Goal: Task Accomplishment & Management: Manage account settings

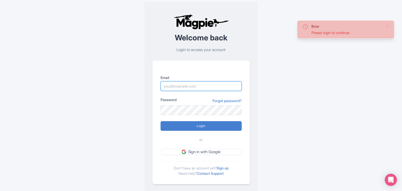
click at [173, 82] on input "Email" at bounding box center [201, 86] width 81 height 10
type input "marketing@venicecitytours.it"
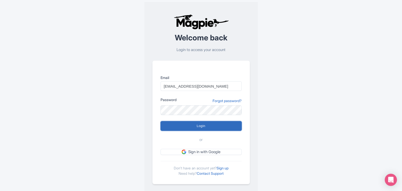
click at [202, 127] on input "Login" at bounding box center [201, 126] width 81 height 10
type input "Logging in..."
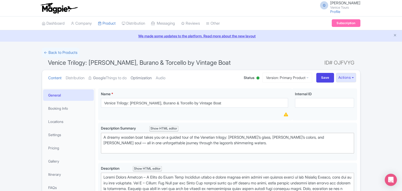
click at [147, 77] on link "Optimization" at bounding box center [141, 78] width 21 height 16
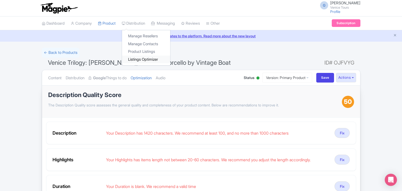
click at [152, 60] on link "Listings Optimizer" at bounding box center [146, 60] width 48 height 8
click at [151, 60] on link "Listings Optimizer" at bounding box center [146, 60] width 48 height 8
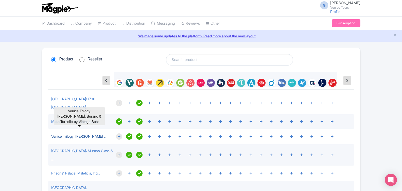
click at [70, 134] on link "Venice Trilogy: Murano, Burano ..." at bounding box center [78, 136] width 55 height 4
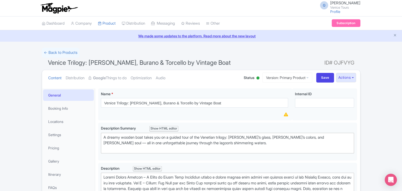
scroll to position [25, 0]
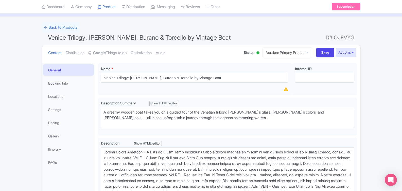
click at [66, 68] on link "General" at bounding box center [68, 69] width 51 height 11
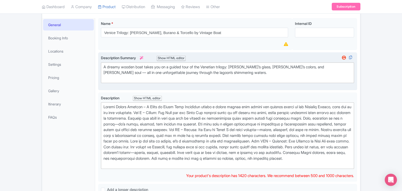
scroll to position [76, 0]
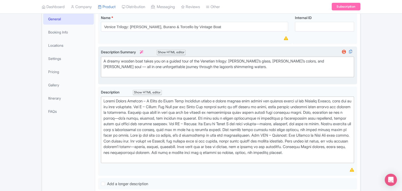
click at [177, 52] on div "Show HTML editor" at bounding box center [171, 52] width 29 height 5
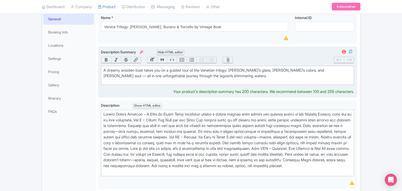
click at [177, 52] on div "Hide HTML editor" at bounding box center [171, 52] width 28 height 5
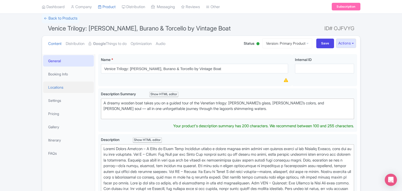
scroll to position [25, 0]
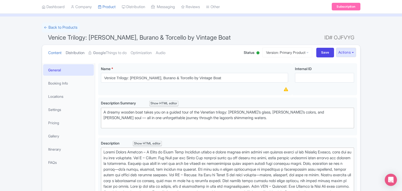
click at [76, 52] on link "Distribution" at bounding box center [75, 53] width 19 height 16
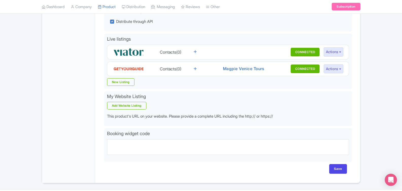
scroll to position [166, 0]
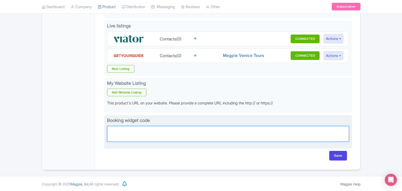
click at [130, 130] on textarea "Partner booking url" at bounding box center [228, 134] width 242 height 16
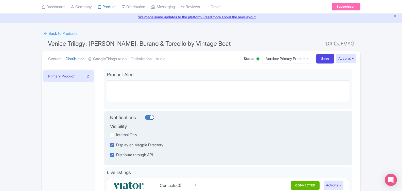
scroll to position [13, 0]
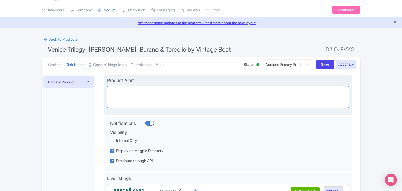
click at [150, 89] on textarea "Alert" at bounding box center [228, 97] width 242 height 22
type textarea "n"
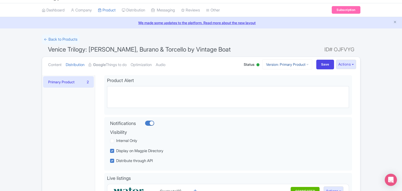
click at [282, 62] on link "Version: Primary Product" at bounding box center [288, 64] width 50 height 10
click at [215, 70] on ul "Content Distribution Google Things to do Optimization Audio" at bounding box center [141, 64] width 190 height 15
click at [296, 64] on link "Version: Primary Product" at bounding box center [288, 64] width 50 height 10
click at [278, 76] on link "Manage Versions" at bounding box center [292, 77] width 48 height 8
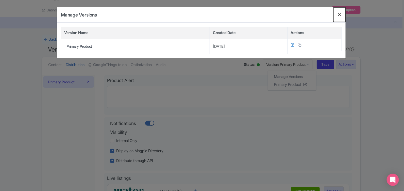
click at [340, 14] on button "Close" at bounding box center [340, 14] width 12 height 14
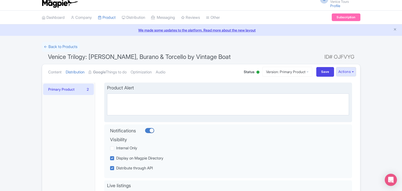
scroll to position [0, 0]
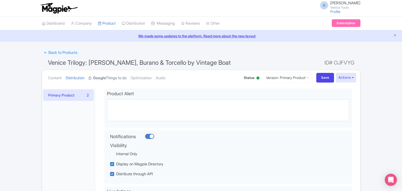
click at [113, 76] on link "Google Things to do" at bounding box center [108, 78] width 38 height 16
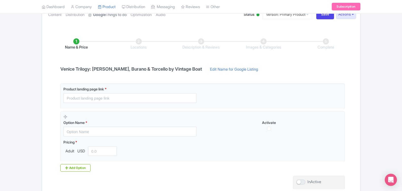
scroll to position [51, 0]
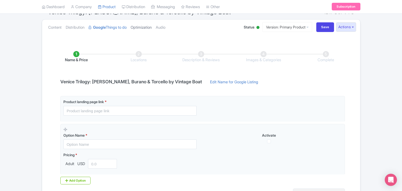
click at [150, 27] on link "Optimization" at bounding box center [141, 28] width 21 height 16
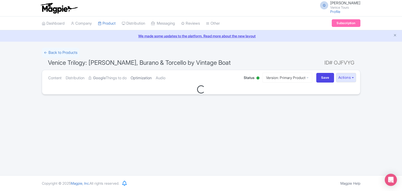
scroll to position [0, 0]
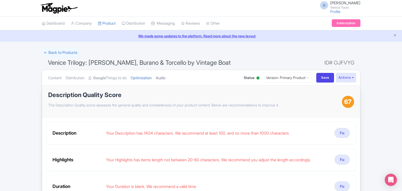
click at [166, 78] on link "Audio" at bounding box center [161, 78] width 10 height 16
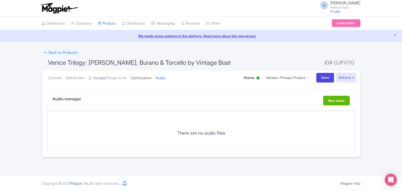
click at [151, 76] on link "Optimization" at bounding box center [141, 78] width 21 height 16
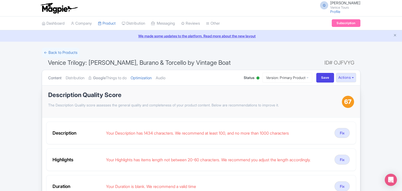
click at [57, 76] on link "Content" at bounding box center [54, 78] width 13 height 16
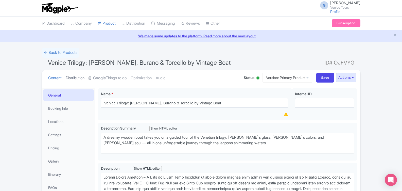
click at [75, 78] on link "Distribution" at bounding box center [75, 78] width 19 height 16
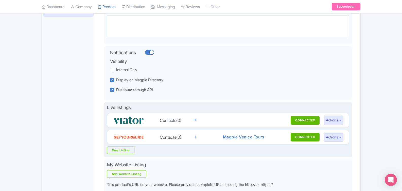
scroll to position [127, 0]
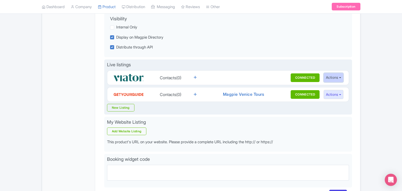
click at [343, 76] on button "Actions" at bounding box center [334, 77] width 20 height 9
click at [343, 77] on button "Actions" at bounding box center [334, 77] width 20 height 9
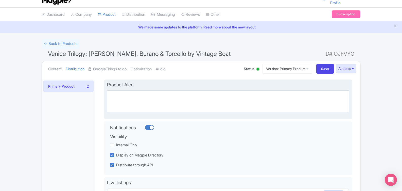
scroll to position [0, 0]
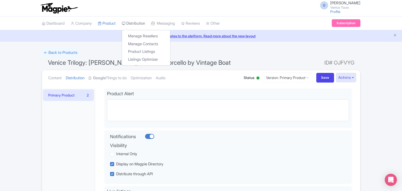
click at [137, 23] on link "Distribution" at bounding box center [133, 24] width 23 height 14
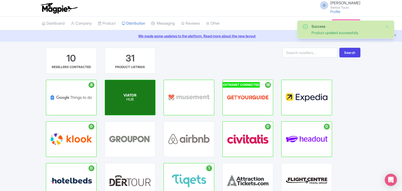
click at [138, 93] on div "VIATOR HUB" at bounding box center [130, 97] width 50 height 35
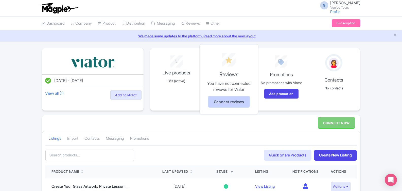
click at [230, 99] on link "Connect reviews" at bounding box center [228, 101] width 41 height 11
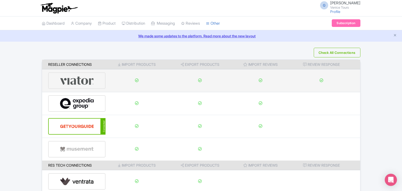
click at [94, 79] on div at bounding box center [77, 80] width 58 height 17
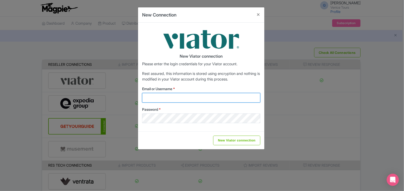
type input "[EMAIL_ADDRESS][DOMAIN_NAME]"
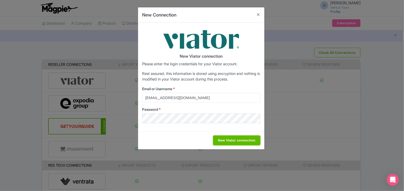
click at [230, 141] on input "New Viator connection" at bounding box center [236, 141] width 47 height 10
type input "Saving..."
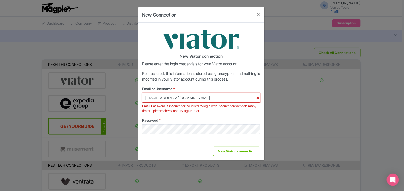
click at [188, 99] on input "marketing@venicecitytours.it" at bounding box center [201, 98] width 118 height 10
click at [202, 98] on input "marketing@venicecitytours.it" at bounding box center [201, 98] width 118 height 10
drag, startPoint x: 200, startPoint y: 98, endPoint x: 167, endPoint y: 99, distance: 33.5
click at [167, 99] on input "marketing@venicecitytours.it" at bounding box center [201, 98] width 118 height 10
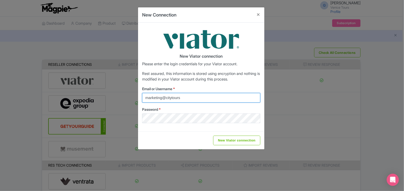
type input "marketing@citytoursco.com"
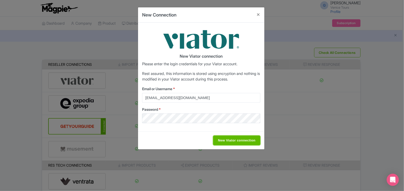
click at [231, 137] on input "New Viator connection" at bounding box center [236, 141] width 47 height 10
type input "Saving..."
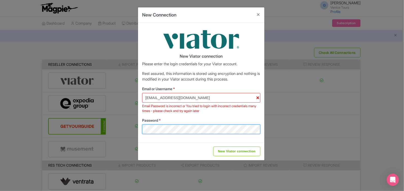
click at [128, 125] on div "New Connection New Viator connection Please enter the login credentials for you…" at bounding box center [202, 95] width 404 height 191
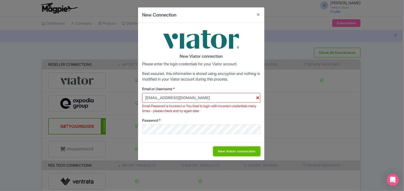
click at [240, 151] on input "New Viator connection" at bounding box center [236, 152] width 47 height 10
type input "Saving..."
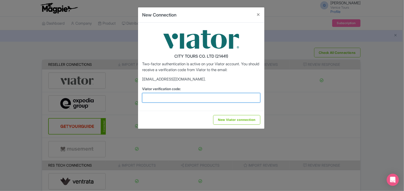
click at [186, 95] on input "Viator verification code:" at bounding box center [201, 98] width 118 height 10
click at [157, 97] on input "Viator verification code:" at bounding box center [201, 98] width 118 height 10
paste input "703443"
type input "703443"
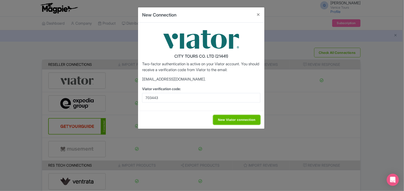
click at [245, 120] on input "New Viator connection" at bounding box center [236, 120] width 47 height 10
type input "Saving..."
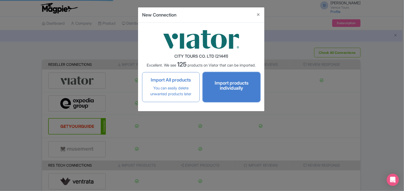
click at [217, 87] on h4 "Import products individually" at bounding box center [231, 85] width 47 height 10
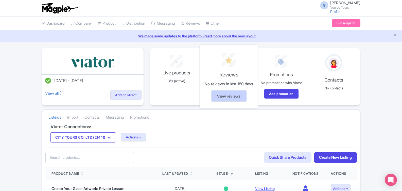
click at [231, 95] on link "View reviews" at bounding box center [229, 96] width 34 height 11
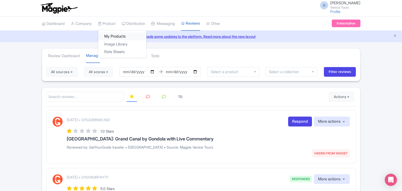
click at [112, 34] on link "My Products" at bounding box center [122, 36] width 48 height 8
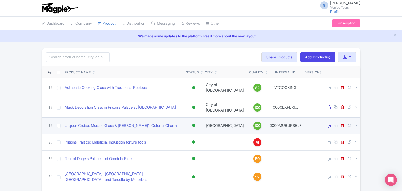
click at [226, 118] on td "[GEOGRAPHIC_DATA]" at bounding box center [225, 125] width 44 height 17
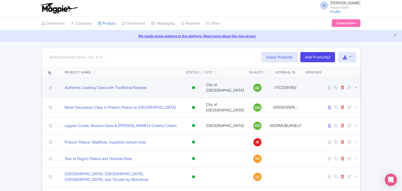
click at [356, 86] on icon at bounding box center [357, 87] width 4 height 4
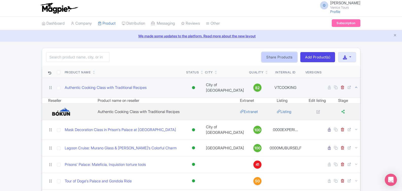
click at [277, 56] on link "Share Products" at bounding box center [280, 57] width 36 height 10
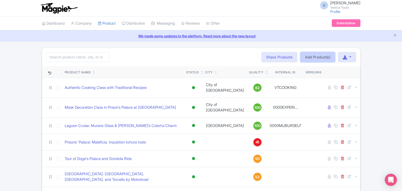
click at [320, 55] on link "Add Product(s)" at bounding box center [318, 57] width 35 height 10
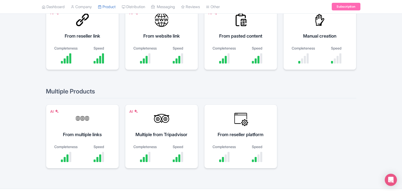
scroll to position [95, 0]
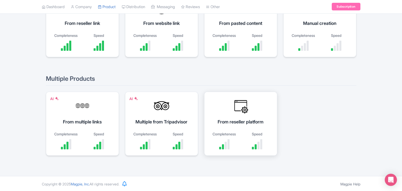
click at [233, 122] on div "From reseller platform" at bounding box center [241, 121] width 60 height 7
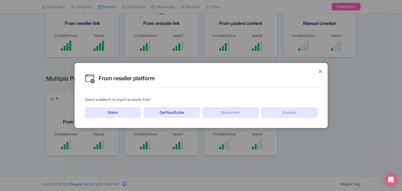
click at [315, 71] on div "From reseller platform" at bounding box center [201, 78] width 241 height 19
click at [321, 71] on span "×" at bounding box center [320, 71] width 5 height 11
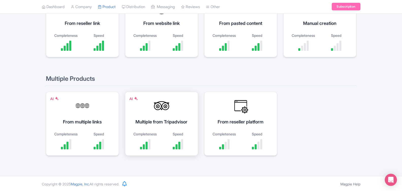
click at [157, 123] on div "Multiple from Tripadvisor" at bounding box center [162, 121] width 60 height 7
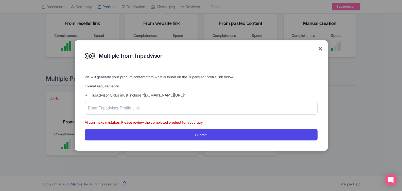
click at [319, 48] on span "×" at bounding box center [320, 48] width 5 height 11
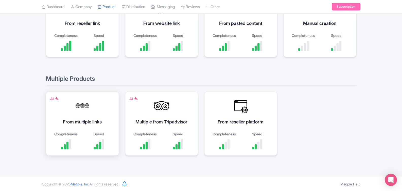
click at [91, 123] on div "From multiple links" at bounding box center [82, 121] width 60 height 7
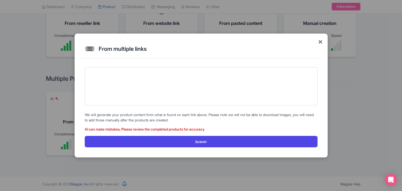
click at [319, 42] on span "×" at bounding box center [320, 41] width 5 height 11
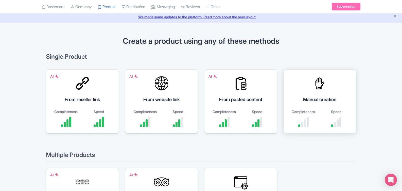
scroll to position [0, 0]
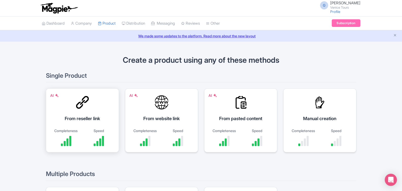
click at [76, 116] on div "From reseller link" at bounding box center [82, 118] width 60 height 7
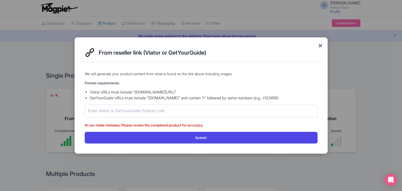
click at [320, 44] on span "×" at bounding box center [320, 45] width 5 height 11
